Goal: Find specific page/section: Find specific page/section

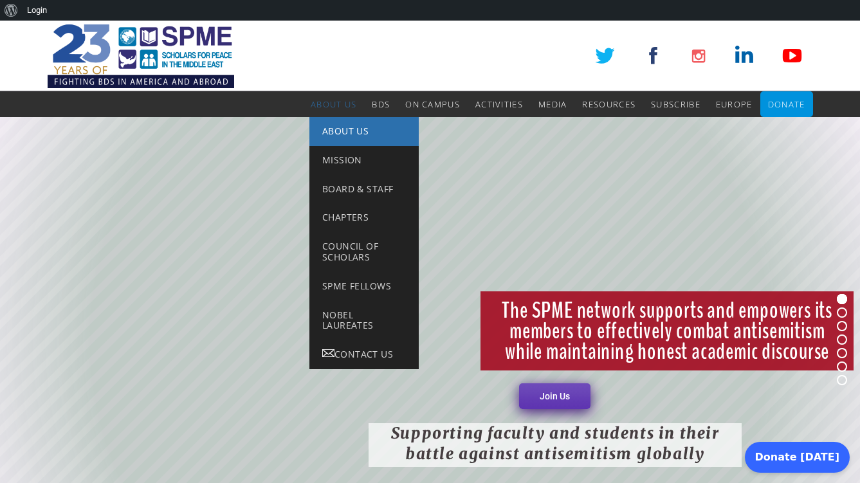
click at [322, 129] on span "About Us" at bounding box center [345, 131] width 46 height 12
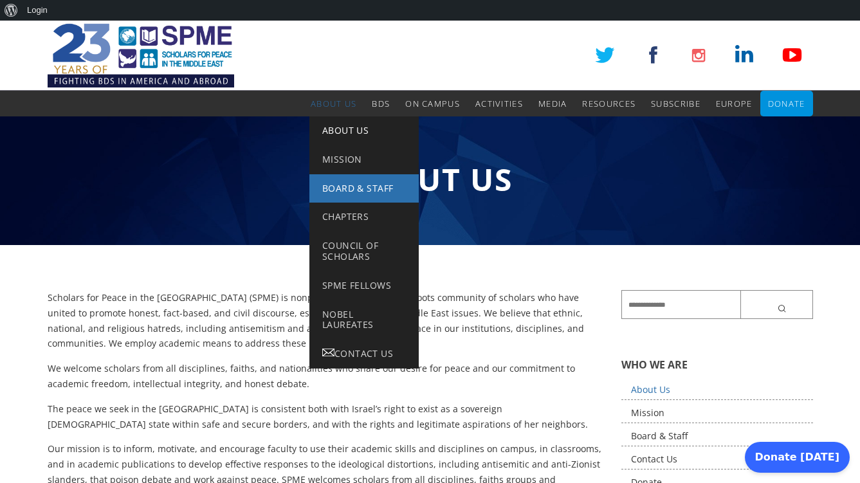
click at [345, 194] on link "Board & Staff" at bounding box center [363, 188] width 109 height 29
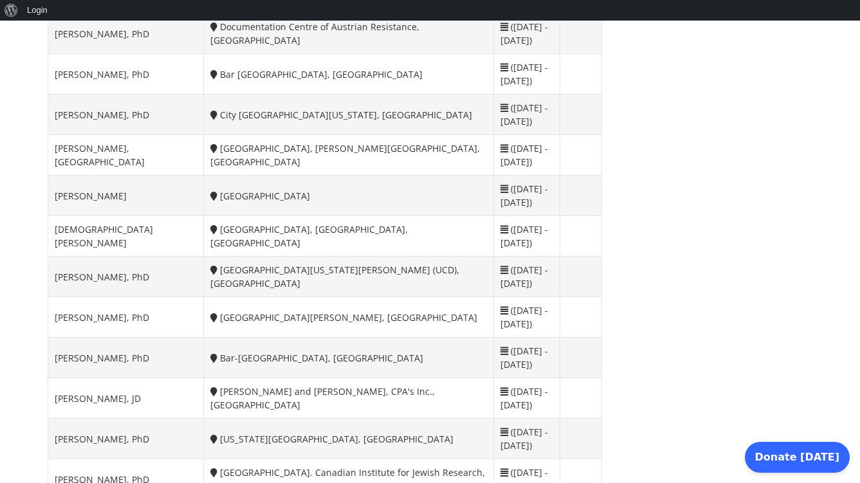
scroll to position [2396, 0]
